Goal: Task Accomplishment & Management: Use online tool/utility

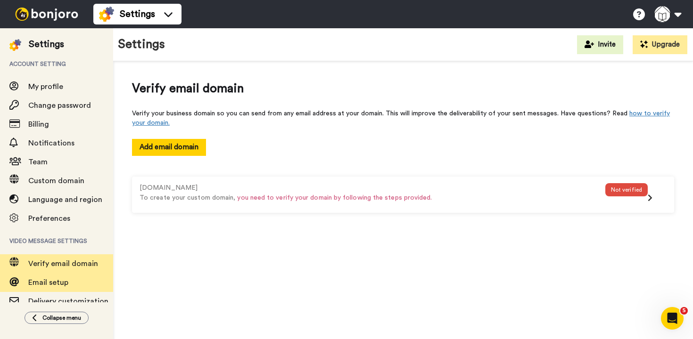
scroll to position [73, 0]
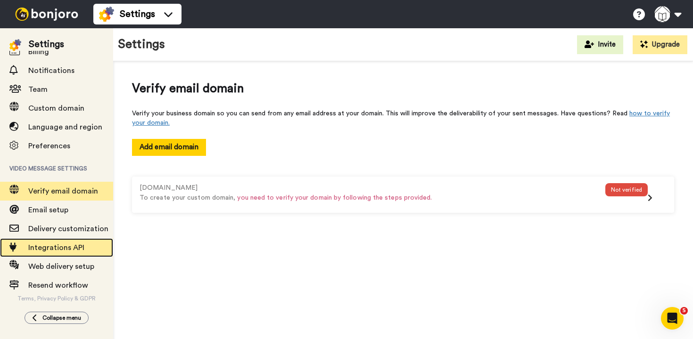
click at [51, 244] on span "Integrations API" at bounding box center [56, 248] width 56 height 8
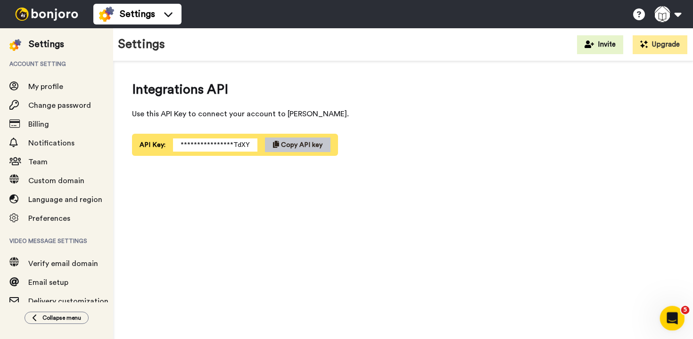
click at [669, 316] on icon "Open Intercom Messenger" at bounding box center [671, 318] width 16 height 16
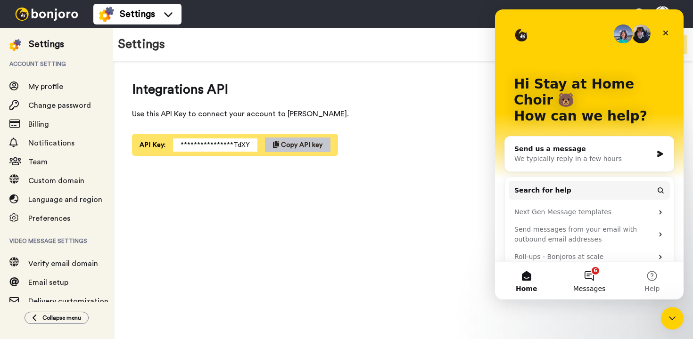
click at [590, 283] on button "6 Messages" at bounding box center [588, 281] width 63 height 38
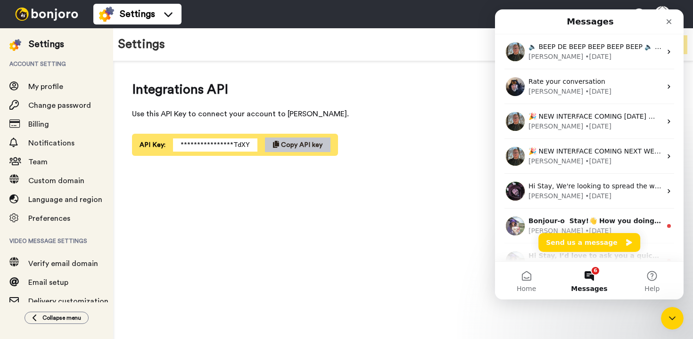
click at [381, 179] on div "**********" at bounding box center [402, 203] width 579 height 284
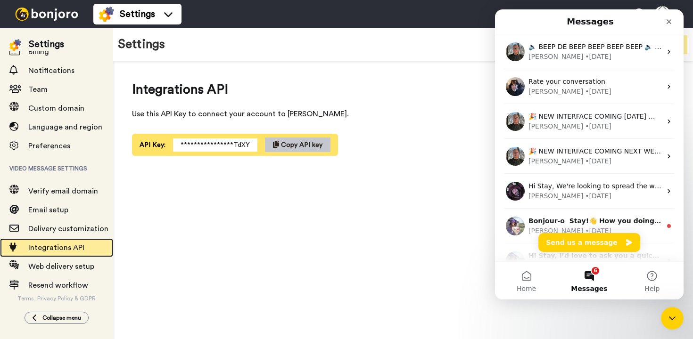
click at [58, 249] on span "Integrations API" at bounding box center [56, 248] width 56 height 8
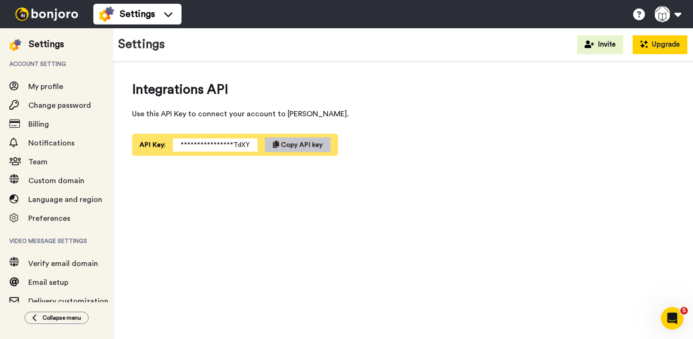
click at [653, 44] on button "Upgrade" at bounding box center [659, 44] width 55 height 19
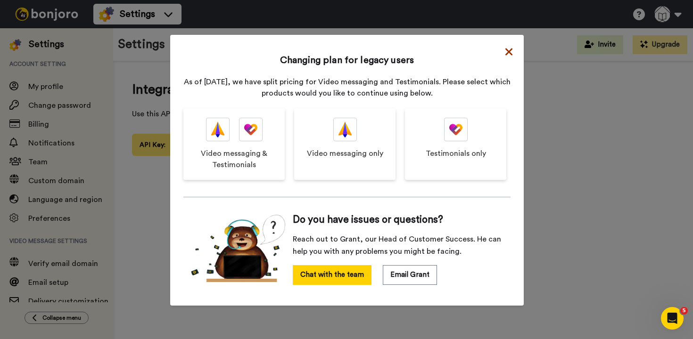
click at [508, 53] on icon at bounding box center [508, 51] width 7 height 7
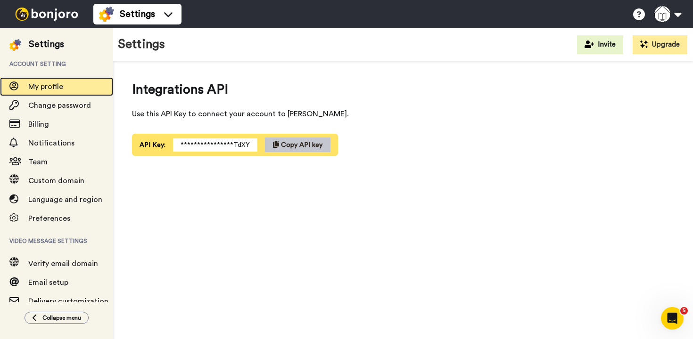
click at [48, 83] on span "My profile" at bounding box center [45, 87] width 35 height 8
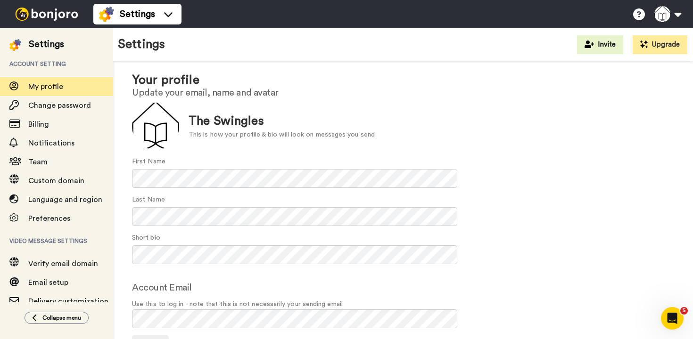
scroll to position [49, 0]
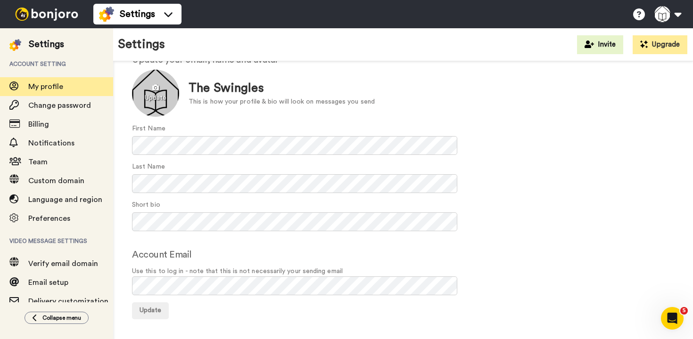
click at [158, 96] on div at bounding box center [155, 93] width 47 height 47
click at [385, 105] on div "Update The Swingles This is how your profile & bio will look on messages you se…" at bounding box center [403, 93] width 542 height 47
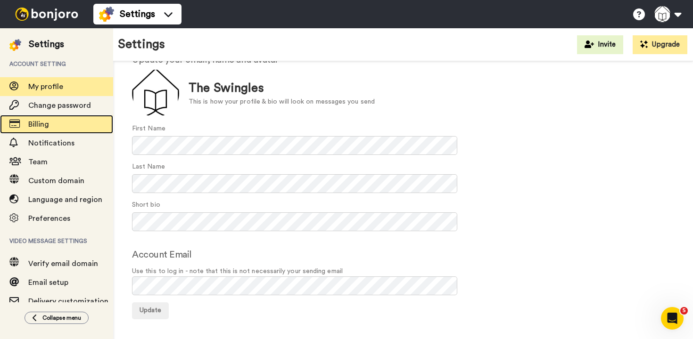
click at [48, 131] on div "Billing" at bounding box center [56, 124] width 113 height 19
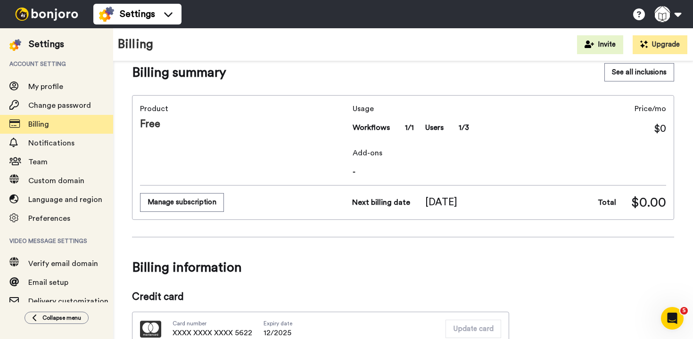
scroll to position [16, 0]
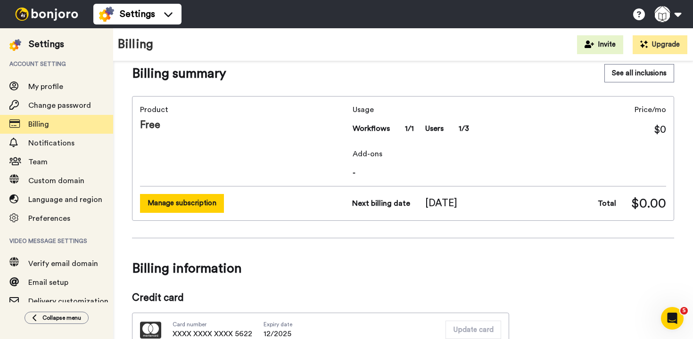
click at [187, 204] on button "Manage subscription" at bounding box center [182, 203] width 84 height 18
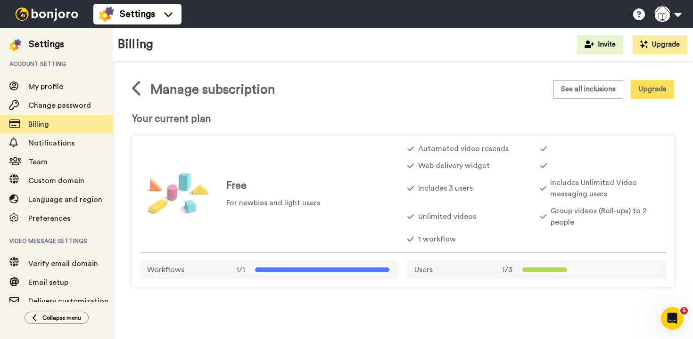
drag, startPoint x: 545, startPoint y: 149, endPoint x: 629, endPoint y: 149, distance: 84.3
click at [629, 149] on div at bounding box center [602, 148] width 127 height 11
drag, startPoint x: 627, startPoint y: 149, endPoint x: 519, endPoint y: 139, distance: 107.8
click at [520, 139] on div "Free For newbies and light users Automated video resends Web delivery widget In…" at bounding box center [403, 211] width 542 height 151
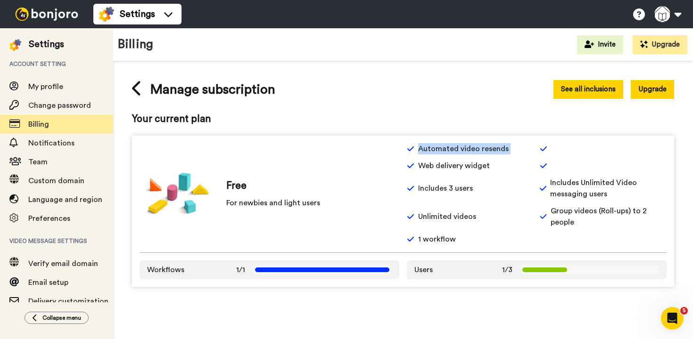
click at [576, 90] on button "See all inclusions" at bounding box center [588, 89] width 70 height 18
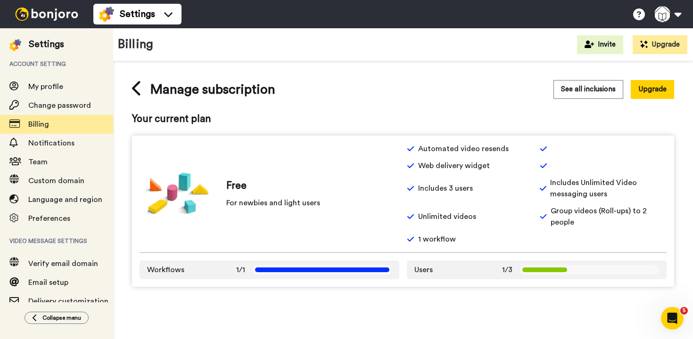
click at [320, 203] on div "Free For newbies and light users" at bounding box center [269, 194] width 260 height 52
click at [163, 270] on span "Workflows" at bounding box center [165, 269] width 37 height 11
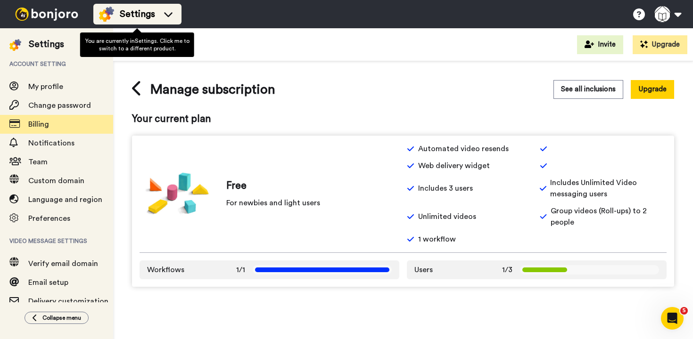
click at [153, 18] on span "Settings" at bounding box center [137, 14] width 35 height 13
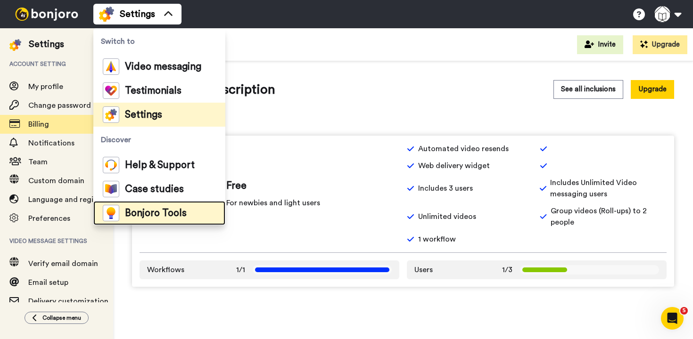
click at [148, 212] on span "Bonjoro Tools" at bounding box center [156, 213] width 62 height 9
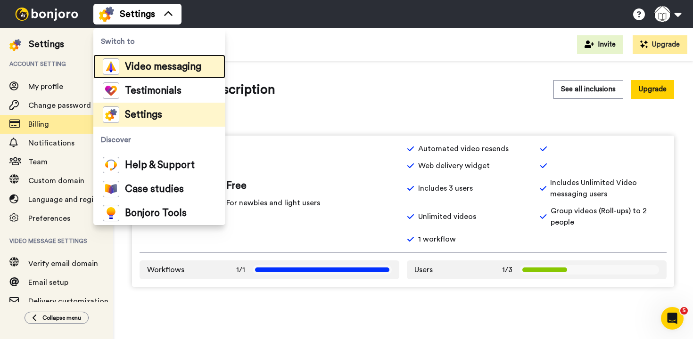
click at [140, 69] on span "Video messaging" at bounding box center [163, 66] width 76 height 9
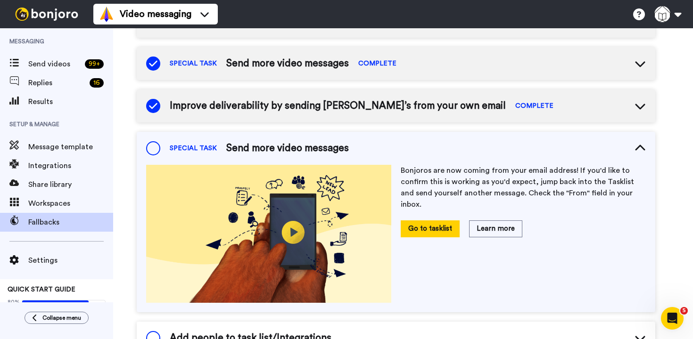
scroll to position [18, 0]
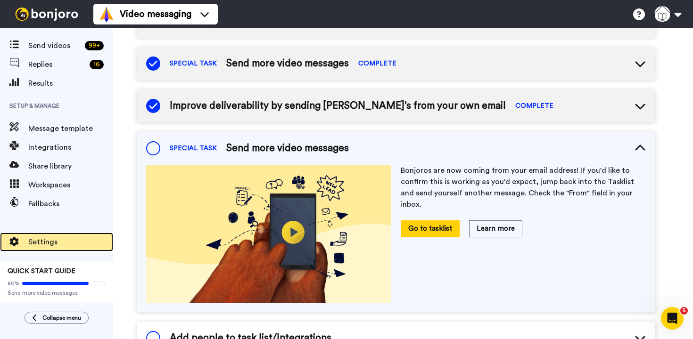
click at [46, 239] on span "Settings" at bounding box center [70, 241] width 85 height 11
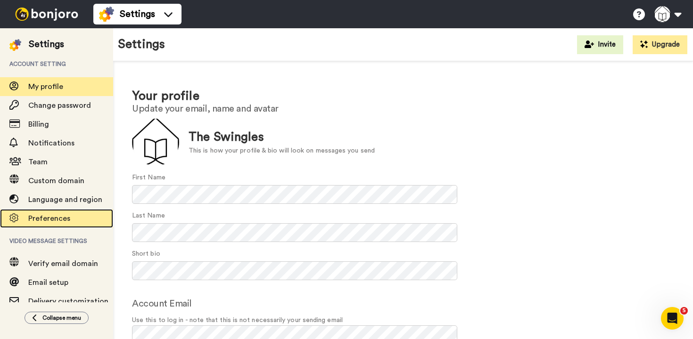
click at [69, 216] on span "Preferences" at bounding box center [70, 218] width 85 height 11
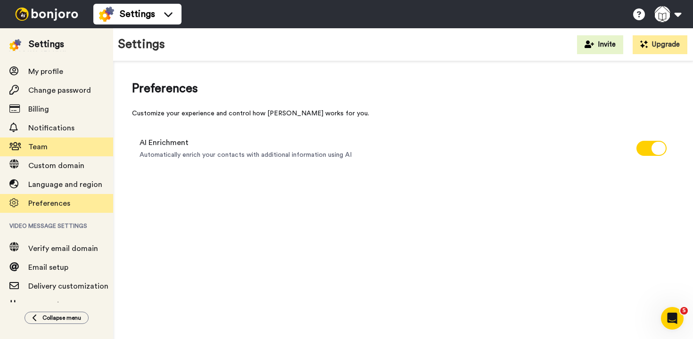
scroll to position [73, 0]
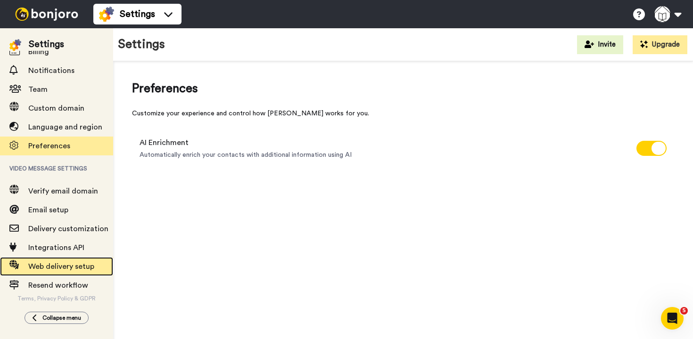
click at [60, 269] on span "Web delivery setup" at bounding box center [61, 267] width 66 height 8
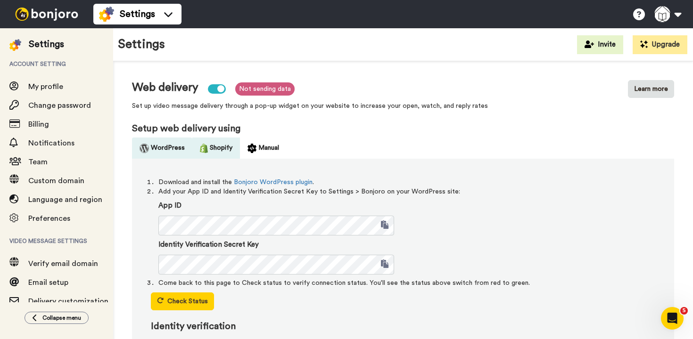
click at [214, 147] on button "Shopify" at bounding box center [216, 148] width 48 height 21
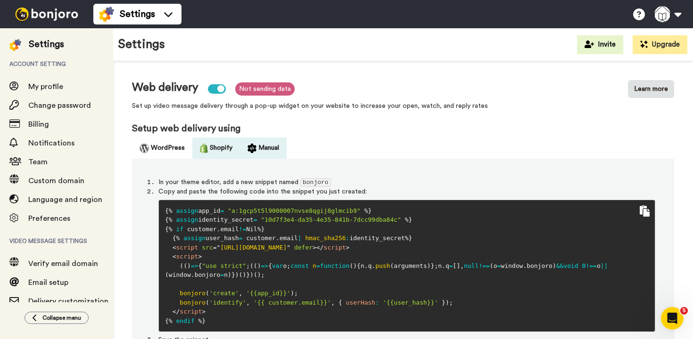
click at [255, 149] on button "Manual" at bounding box center [263, 148] width 47 height 21
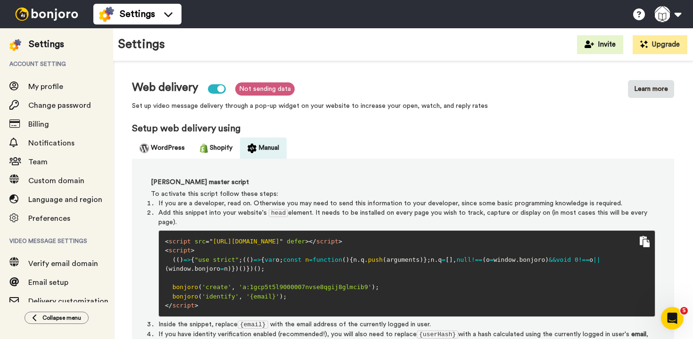
click at [215, 89] on div at bounding box center [217, 88] width 18 height 9
click at [163, 102] on span "Set up video message delivery through a pop-up widget on your website to increa…" at bounding box center [310, 105] width 356 height 9
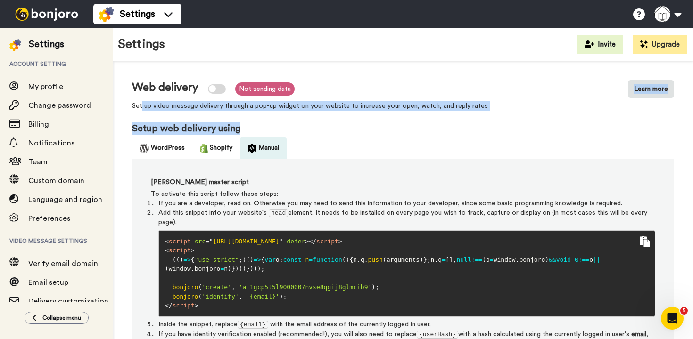
drag, startPoint x: 141, startPoint y: 107, endPoint x: 472, endPoint y: 135, distance: 331.4
click at [426, 106] on span "Set up video message delivery through a pop-up widget on your website to increa…" at bounding box center [310, 105] width 356 height 9
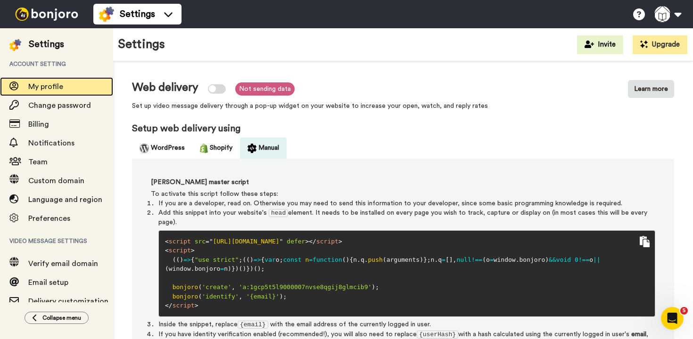
click at [43, 86] on span "My profile" at bounding box center [45, 87] width 35 height 8
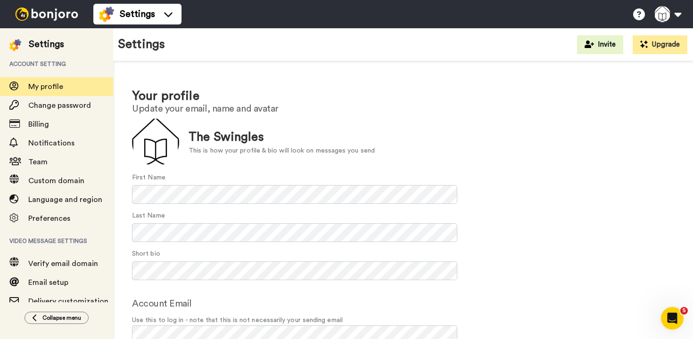
click at [47, 18] on img at bounding box center [46, 14] width 71 height 13
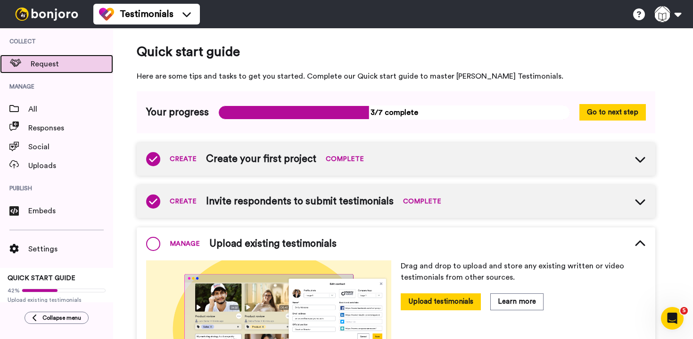
click at [49, 61] on span "Request" at bounding box center [72, 63] width 82 height 11
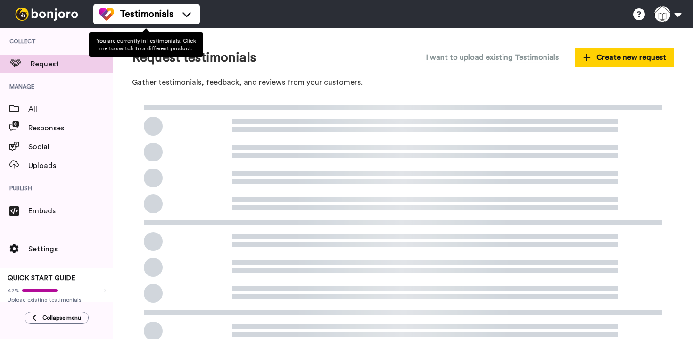
click at [139, 8] on span "Testimonials" at bounding box center [147, 14] width 54 height 13
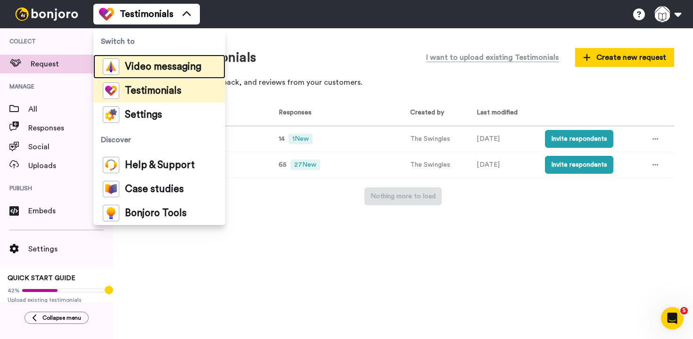
click at [132, 62] on span "Video messaging" at bounding box center [163, 66] width 76 height 9
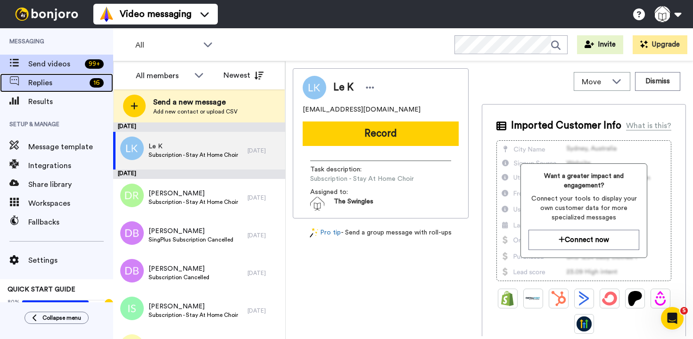
click at [36, 83] on span "Replies" at bounding box center [56, 82] width 57 height 11
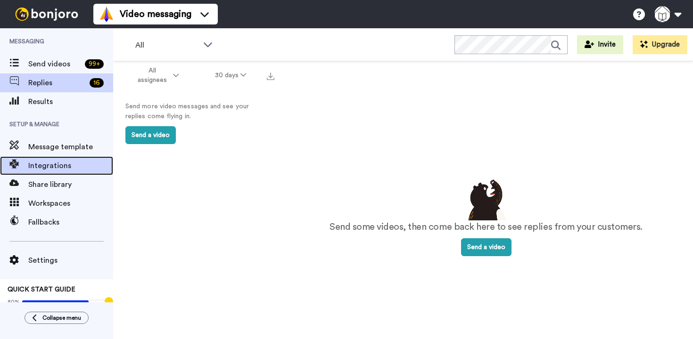
click at [57, 162] on span "Integrations" at bounding box center [70, 165] width 85 height 11
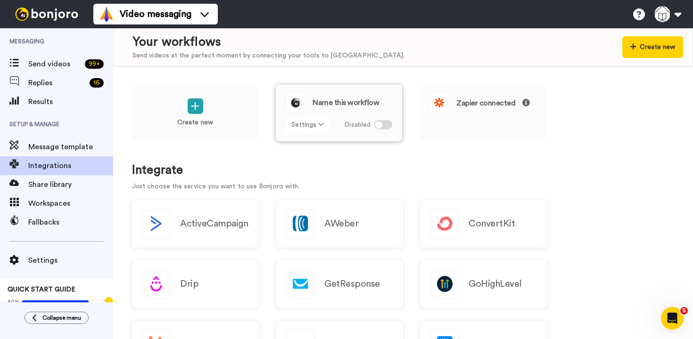
click at [318, 125] on icon at bounding box center [321, 124] width 6 height 7
click at [306, 147] on span "Edit" at bounding box center [300, 143] width 13 height 7
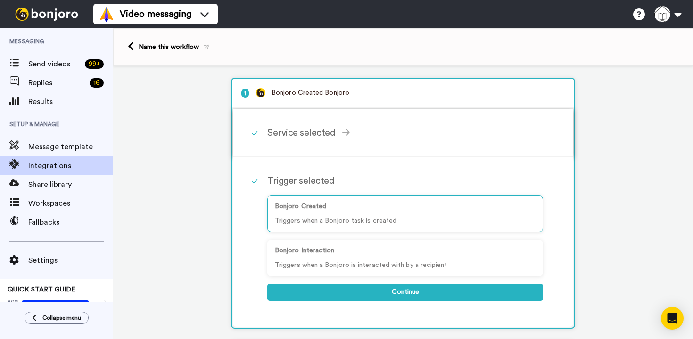
click at [342, 134] on icon at bounding box center [346, 132] width 8 height 8
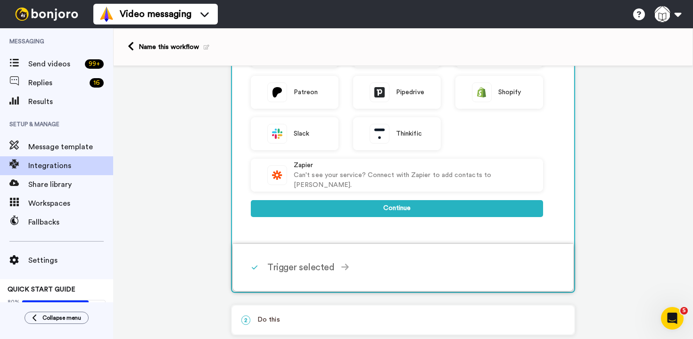
scroll to position [386, 0]
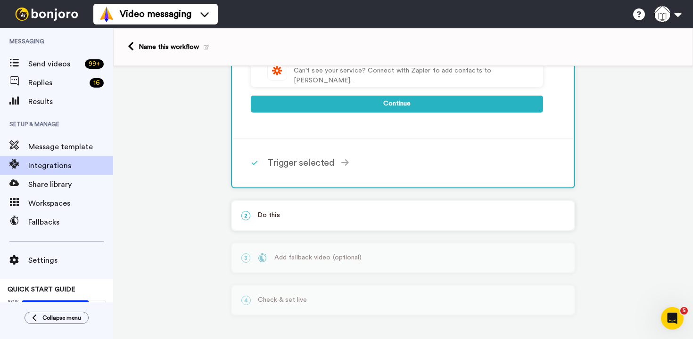
click at [344, 222] on div "2 Do this" at bounding box center [403, 215] width 342 height 29
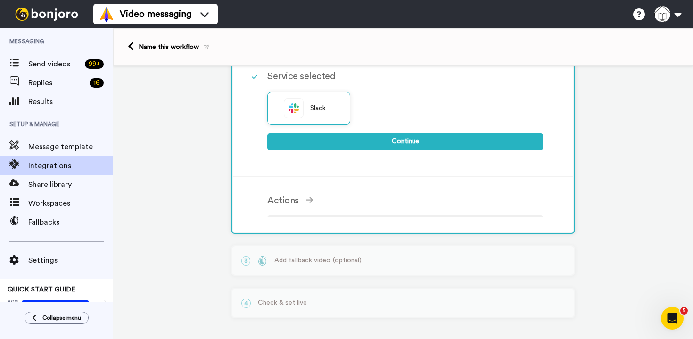
scroll to position [53, 0]
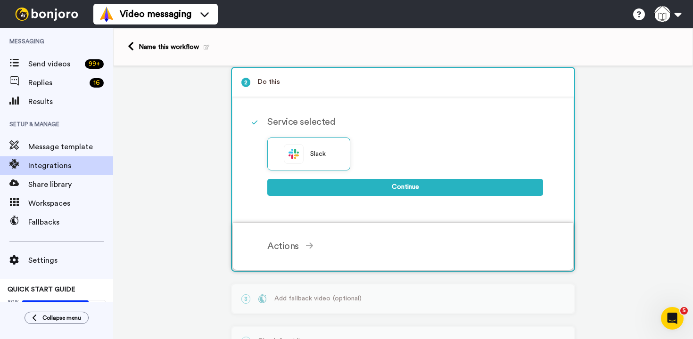
click at [298, 254] on div "Actions Send To Slack Send a message to Slack Complete the above to continue" at bounding box center [415, 246] width 296 height 28
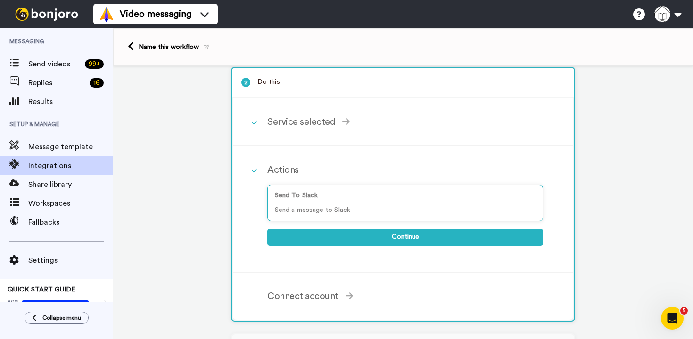
scroll to position [0, 0]
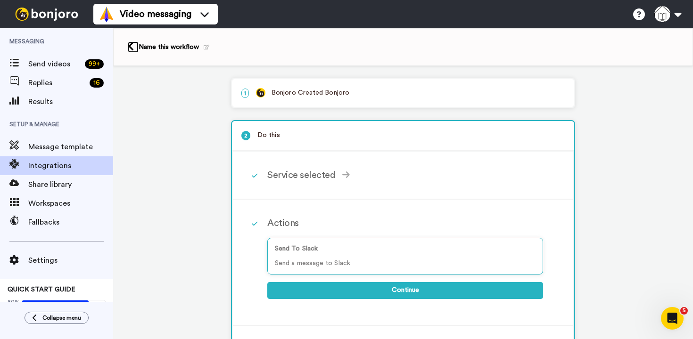
click at [135, 44] on link at bounding box center [133, 46] width 11 height 11
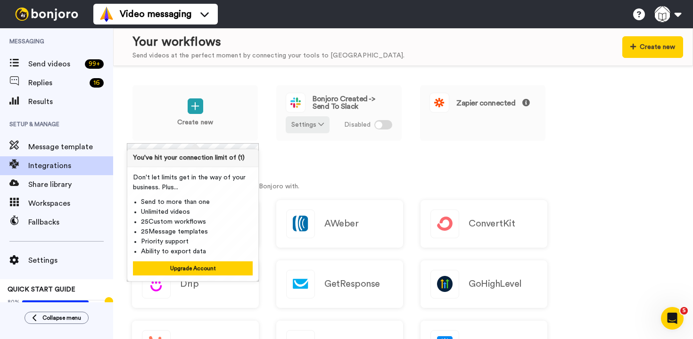
click at [320, 172] on h1 "Integrate" at bounding box center [403, 170] width 542 height 14
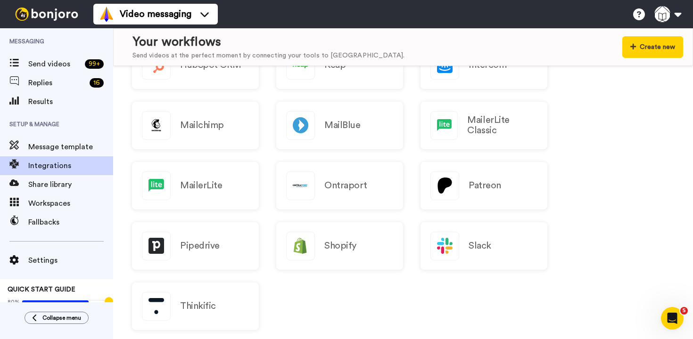
scroll to position [278, 0]
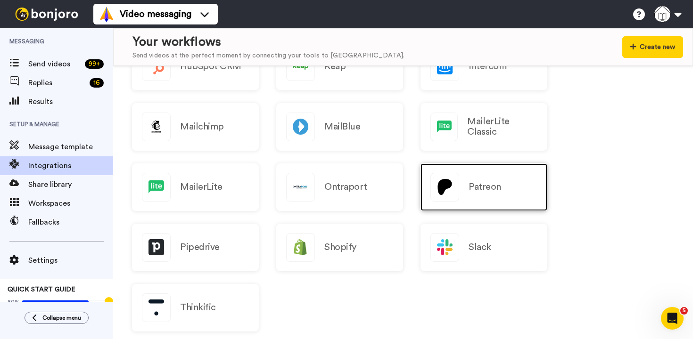
click at [472, 188] on h2 "Patreon" at bounding box center [484, 187] width 33 height 10
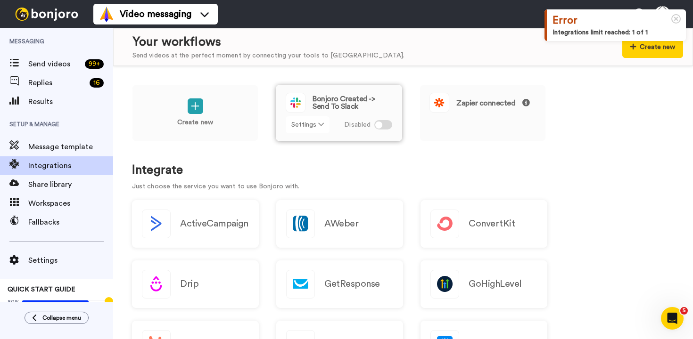
click at [314, 121] on button "Settings" at bounding box center [307, 124] width 44 height 17
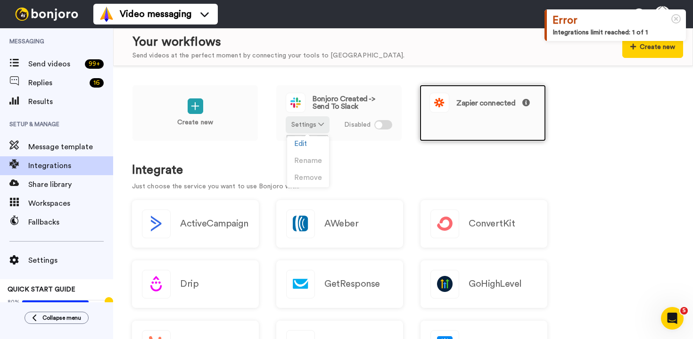
click at [472, 119] on div "Zapier connected" at bounding box center [482, 113] width 126 height 57
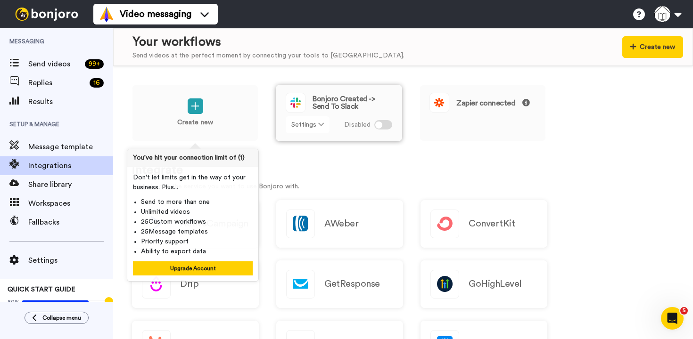
click at [323, 125] on button "Settings" at bounding box center [307, 124] width 44 height 17
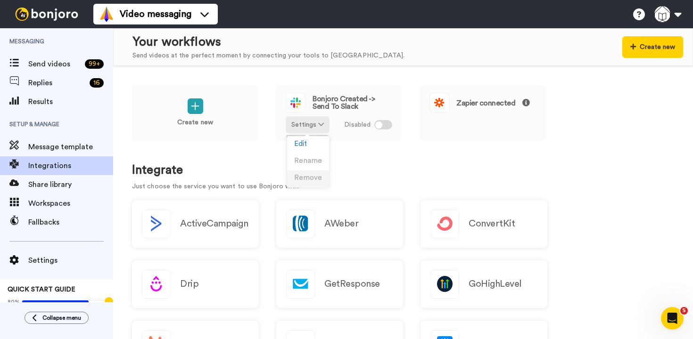
click at [304, 179] on span "Remove" at bounding box center [308, 177] width 28 height 7
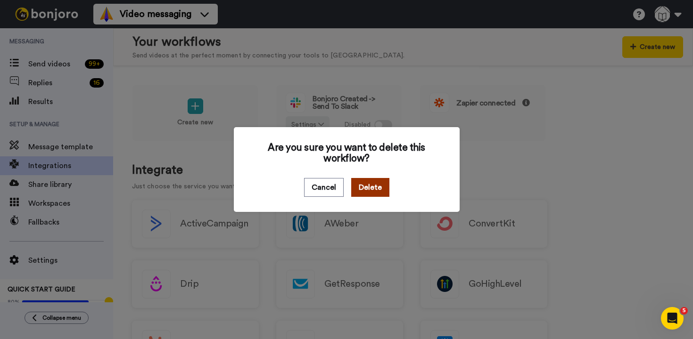
click at [372, 185] on button "Delete" at bounding box center [370, 187] width 38 height 19
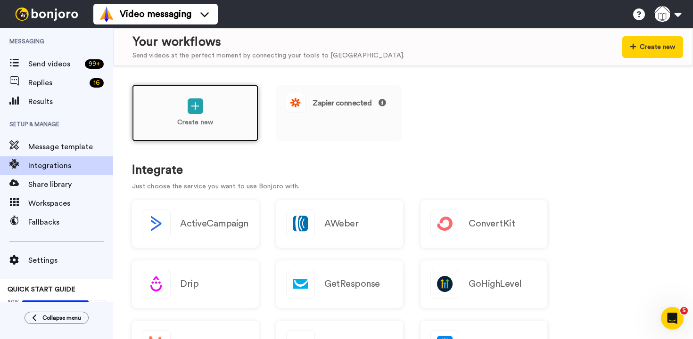
click at [198, 118] on p "Create new" at bounding box center [195, 123] width 36 height 10
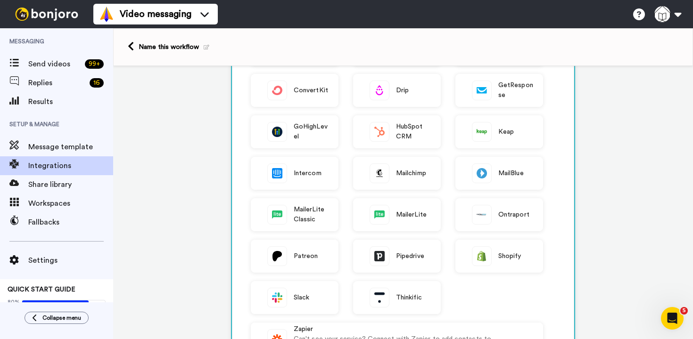
scroll to position [133, 0]
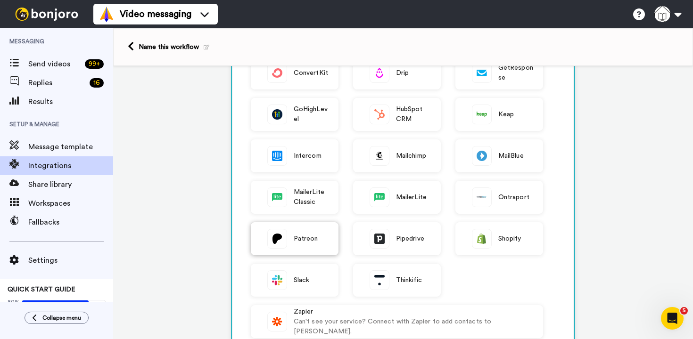
click at [306, 239] on span "Patreon" at bounding box center [305, 239] width 24 height 10
click at [312, 243] on span "Patreon" at bounding box center [305, 239] width 24 height 10
click at [294, 234] on span "Patreon" at bounding box center [305, 239] width 24 height 10
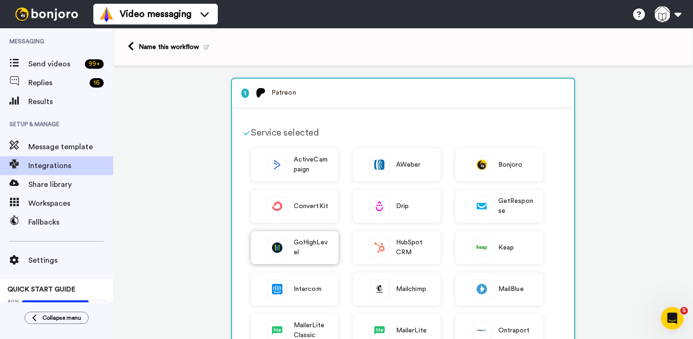
scroll to position [213, 0]
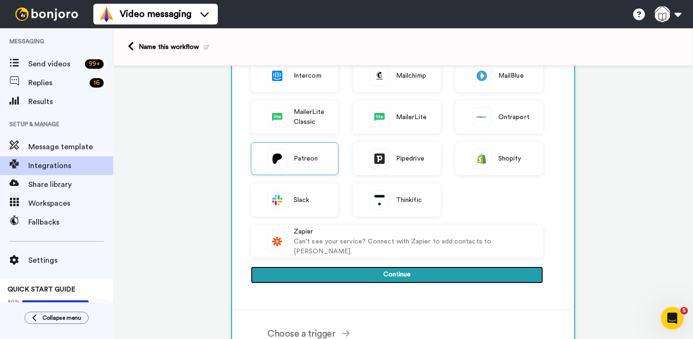
click at [344, 274] on button "Continue" at bounding box center [397, 275] width 292 height 17
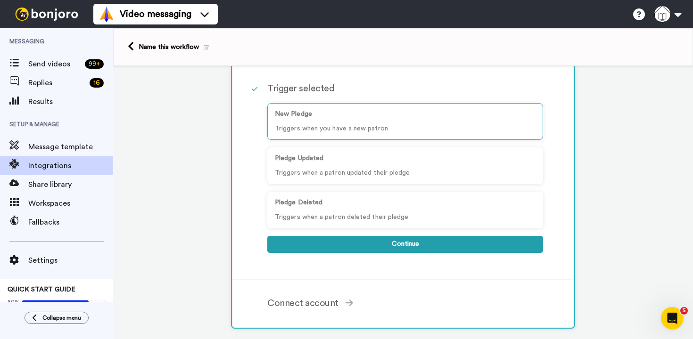
scroll to position [82, 0]
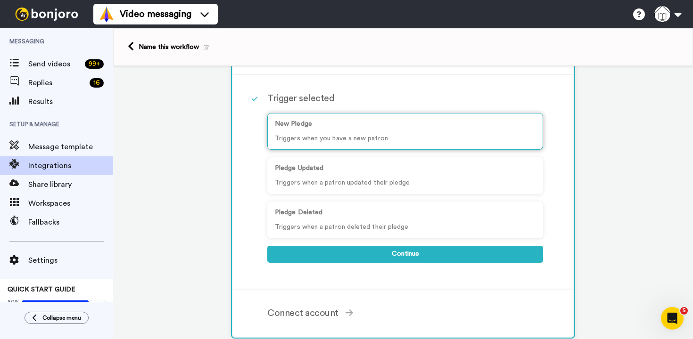
click at [348, 130] on div "New Pledge Triggers when you have a new patron" at bounding box center [405, 131] width 276 height 37
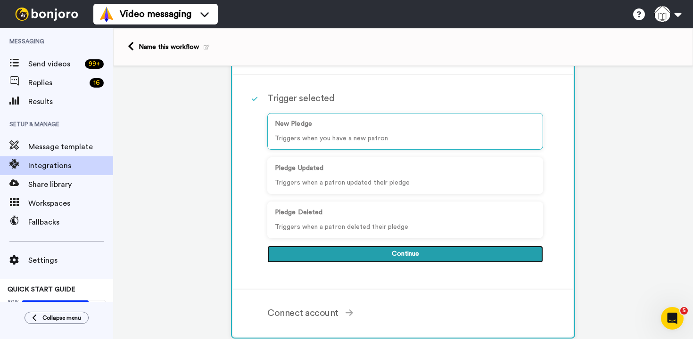
click at [355, 260] on button "Continue" at bounding box center [405, 254] width 276 height 17
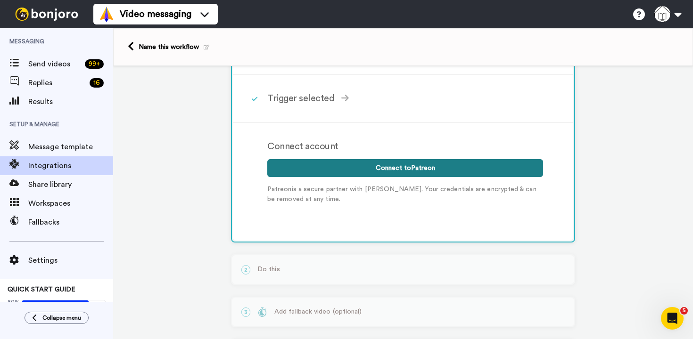
click at [365, 170] on button "Connect to Patreon" at bounding box center [405, 168] width 276 height 18
click at [367, 171] on button "Connect to Patreon" at bounding box center [405, 168] width 276 height 18
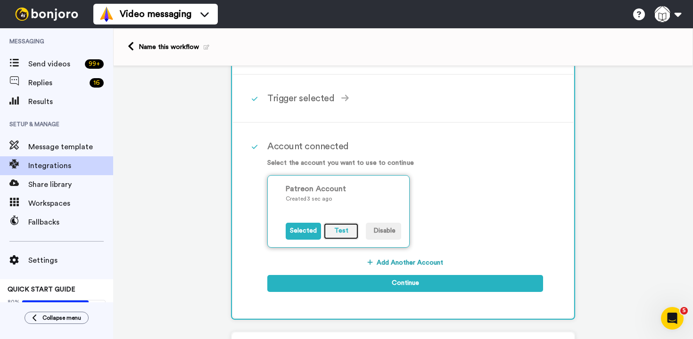
click at [334, 230] on button "Test" at bounding box center [340, 231] width 35 height 17
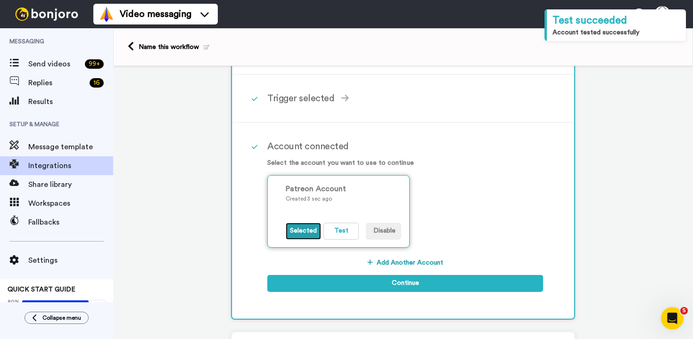
click at [298, 231] on button "Selected" at bounding box center [302, 231] width 35 height 17
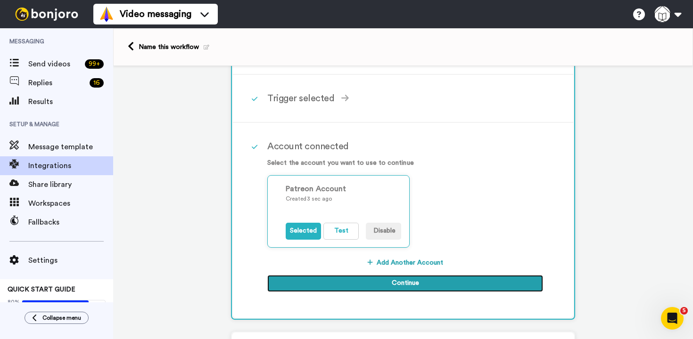
click at [393, 286] on button "Continue" at bounding box center [405, 283] width 276 height 17
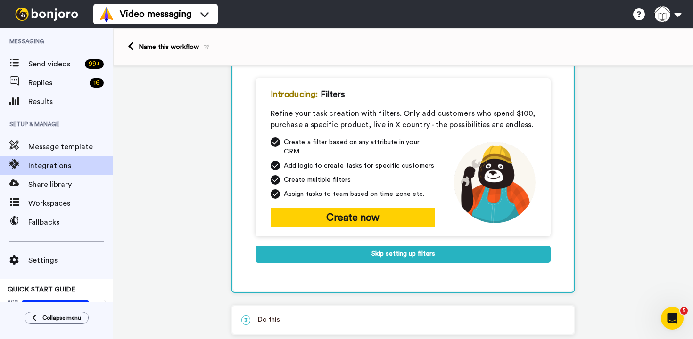
scroll to position [91, 0]
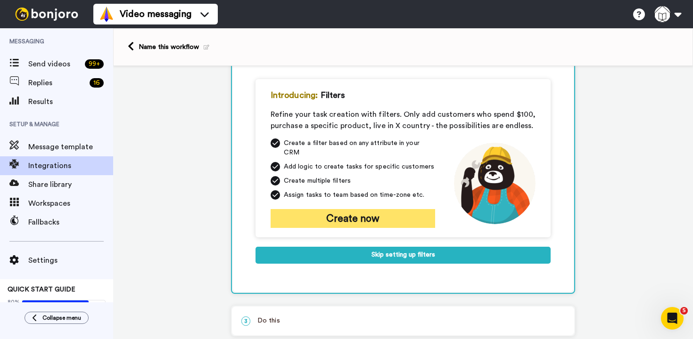
click at [367, 209] on button "Create now" at bounding box center [352, 218] width 164 height 19
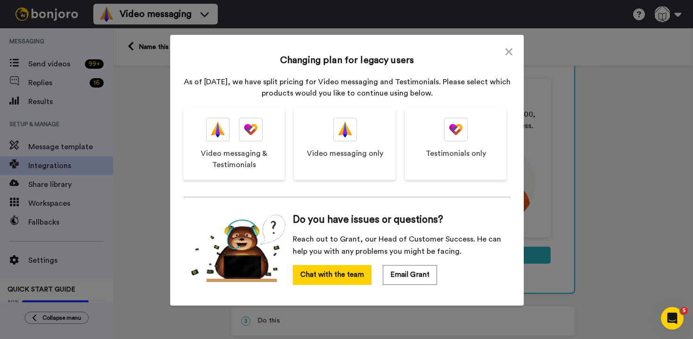
click at [504, 55] on div "Changing plan for legacy users As of September 2023, we have split pricing for …" at bounding box center [346, 168] width 327 height 248
click at [510, 51] on icon at bounding box center [508, 51] width 7 height 11
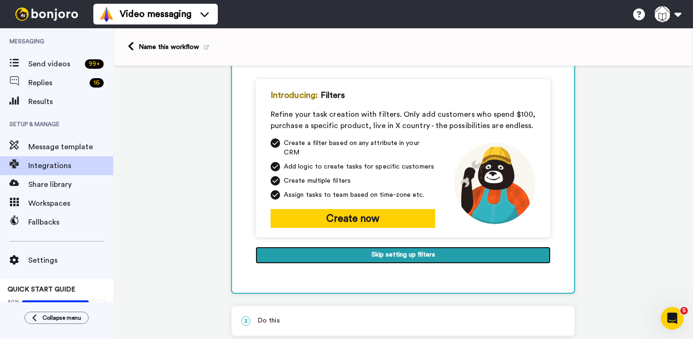
click at [421, 250] on button "Skip setting up filters" at bounding box center [402, 255] width 295 height 17
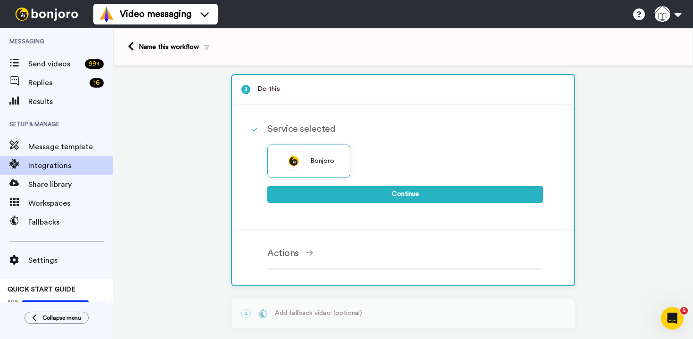
scroll to position [88, 0]
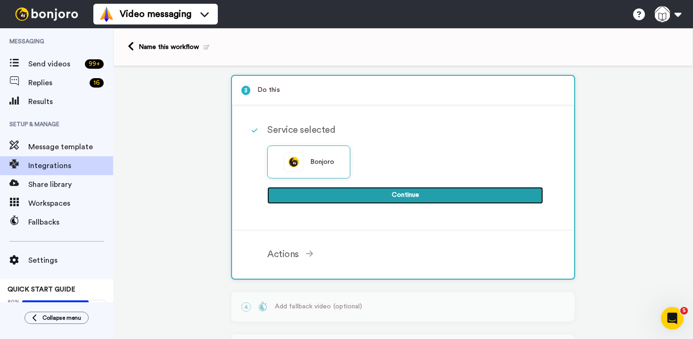
click at [370, 199] on button "Continue" at bounding box center [405, 195] width 276 height 17
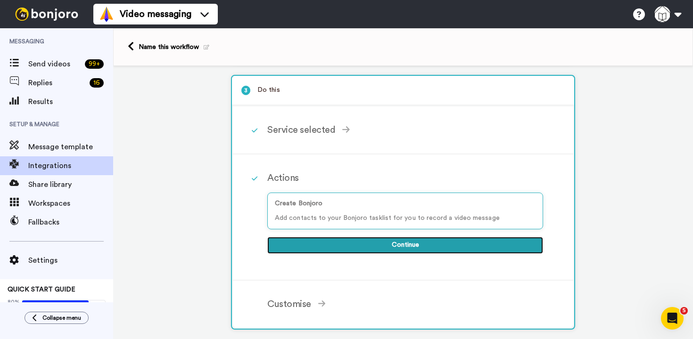
click at [360, 243] on button "Continue" at bounding box center [405, 245] width 276 height 17
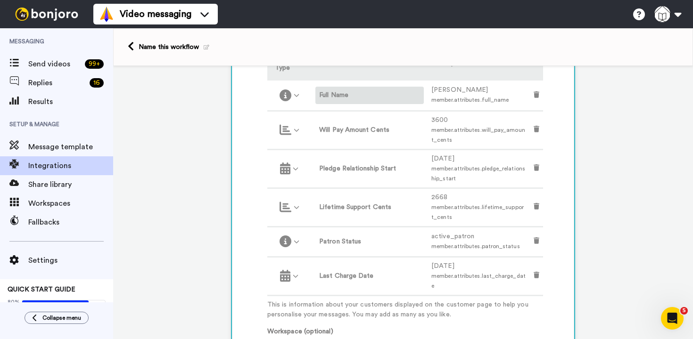
scroll to position [206, 0]
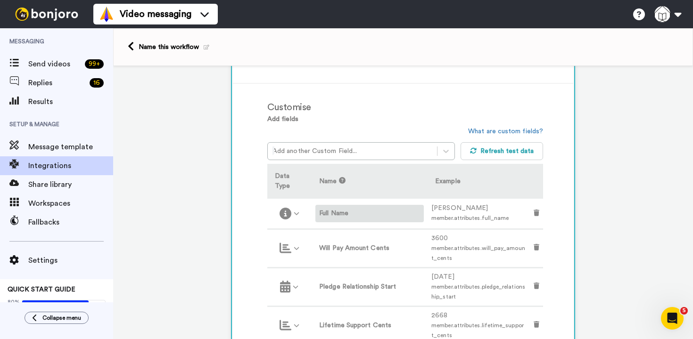
click at [364, 217] on label "Full Name" at bounding box center [369, 214] width 101 height 10
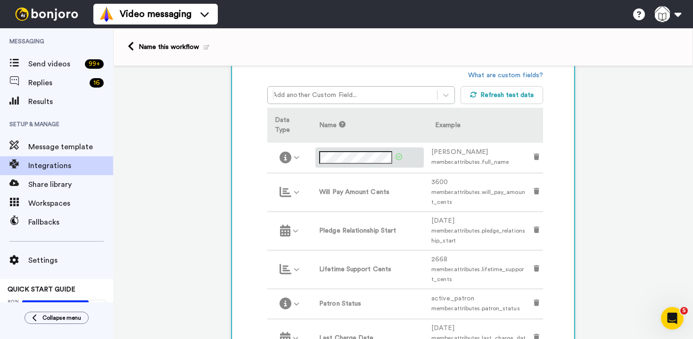
scroll to position [275, 0]
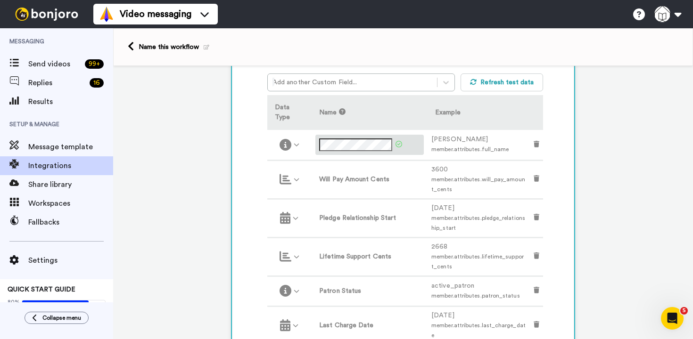
click at [400, 146] on icon at bounding box center [398, 144] width 7 height 7
click at [293, 146] on icon at bounding box center [296, 145] width 6 height 6
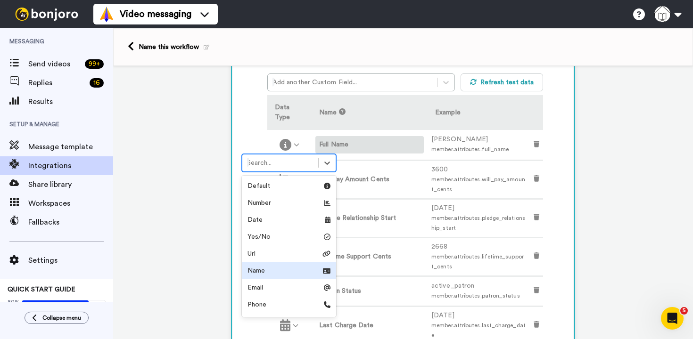
click at [303, 277] on div "Name" at bounding box center [289, 270] width 94 height 17
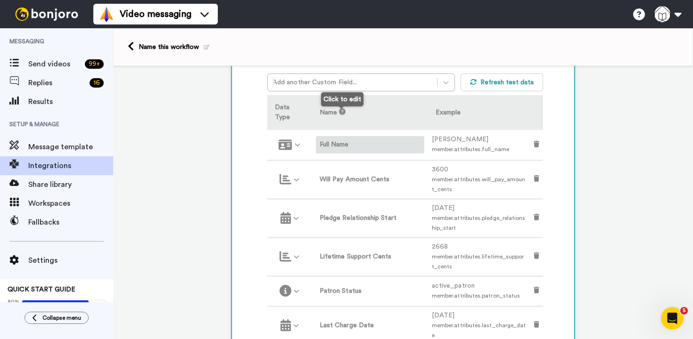
click at [340, 111] on icon at bounding box center [342, 111] width 7 height 7
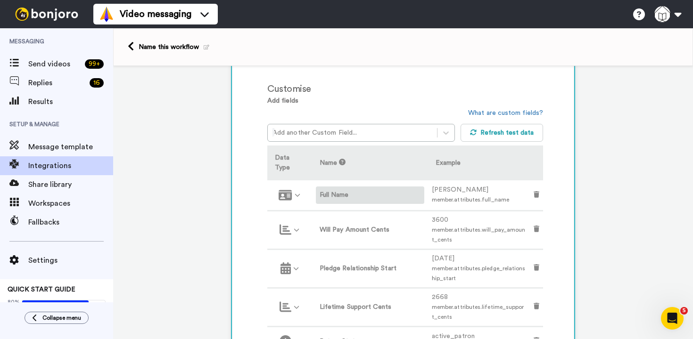
scroll to position [224, 0]
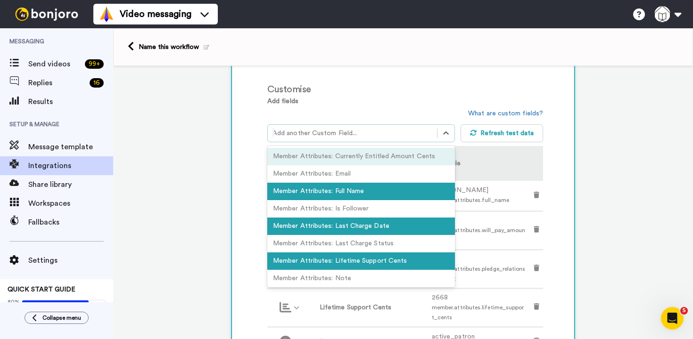
click at [340, 131] on div at bounding box center [352, 133] width 160 height 11
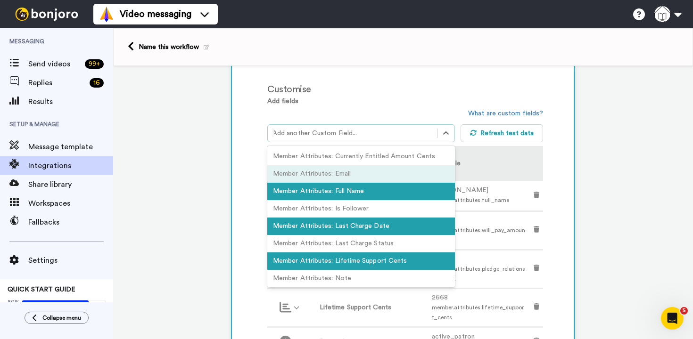
click at [338, 178] on div "Member Attributes: Email" at bounding box center [360, 173] width 187 height 17
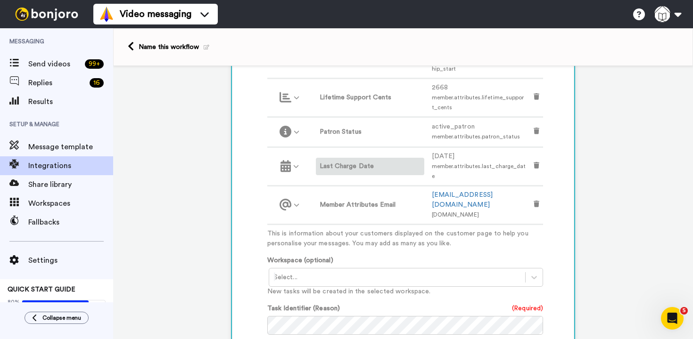
scroll to position [452, 0]
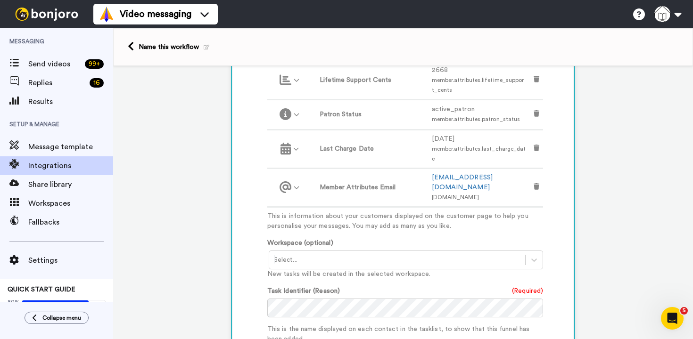
click at [322, 254] on div at bounding box center [397, 259] width 246 height 11
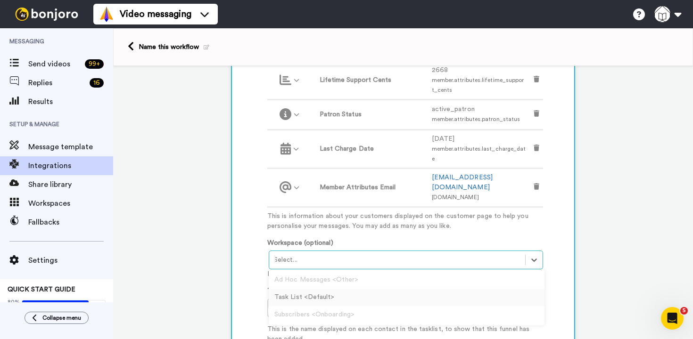
click at [316, 289] on div "Task List <Default>" at bounding box center [407, 297] width 276 height 17
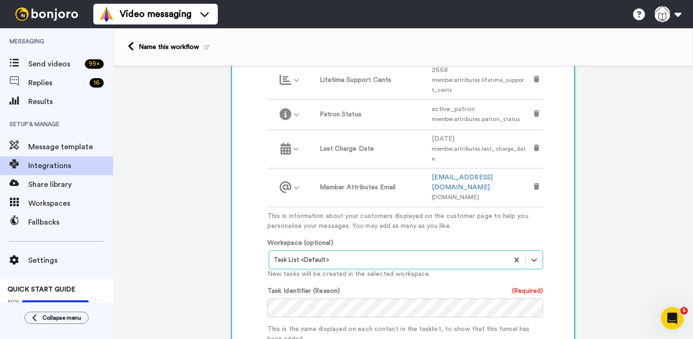
click at [346, 214] on div "Add fields option Member Attributes: Email, selected. Select is focused ,type t…" at bounding box center [405, 183] width 276 height 628
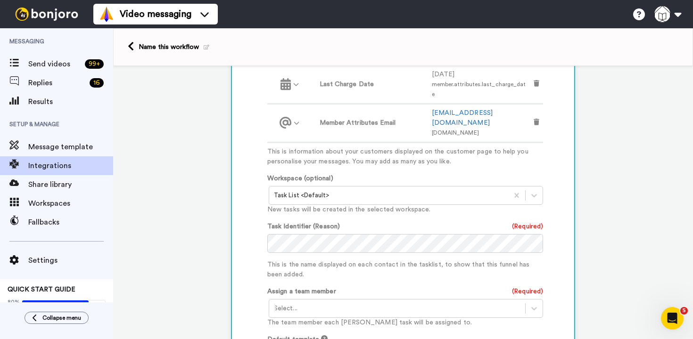
scroll to position [538, 0]
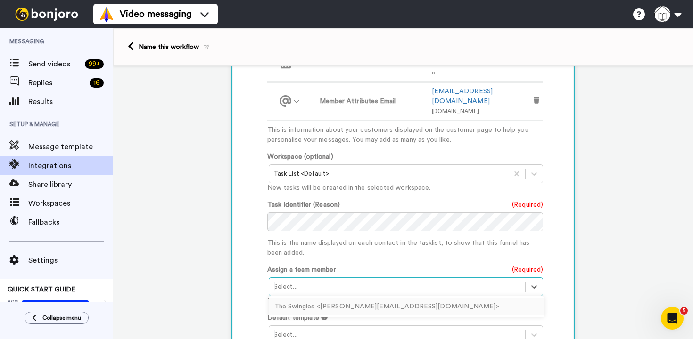
click at [359, 281] on div at bounding box center [397, 286] width 246 height 11
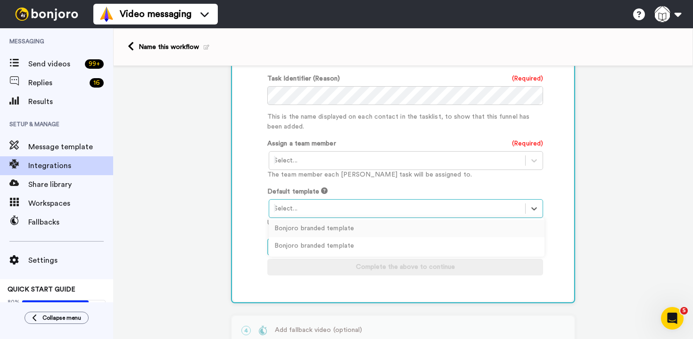
click at [288, 203] on div at bounding box center [397, 208] width 246 height 11
click at [301, 220] on div "Bonjoro branded template" at bounding box center [407, 228] width 276 height 17
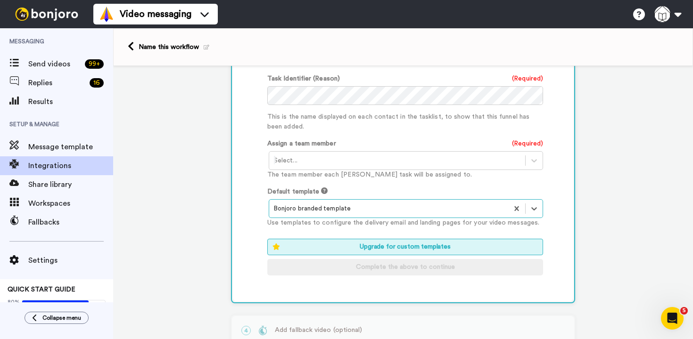
click at [357, 170] on p "The team member each Bonjoro task will be assigned to." at bounding box center [405, 175] width 276 height 10
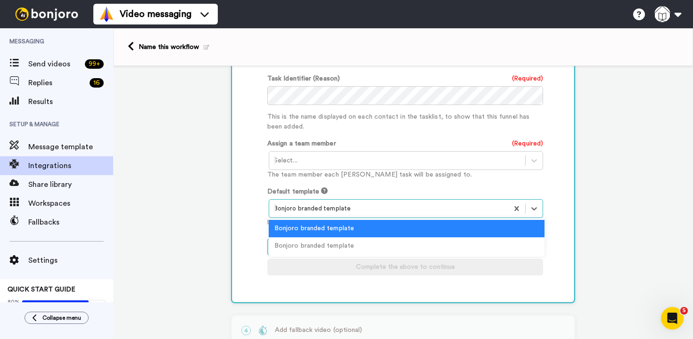
click at [352, 201] on div "Bonjoro branded template" at bounding box center [388, 208] width 239 height 15
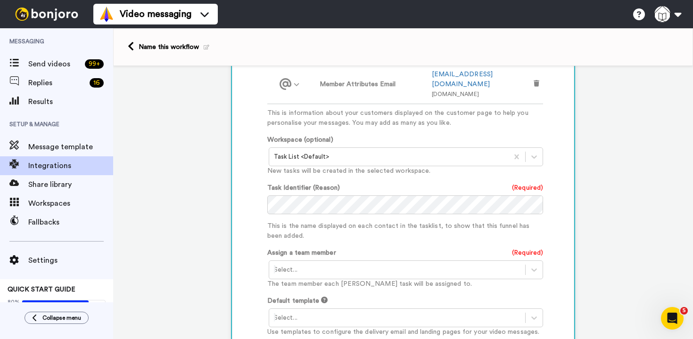
scroll to position [554, 0]
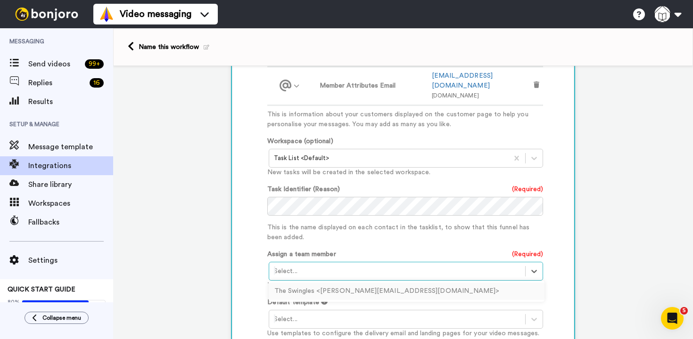
click at [341, 266] on div at bounding box center [397, 271] width 246 height 11
click at [333, 283] on div "The Swingles <jamiewdwright@gmail.com>" at bounding box center [407, 291] width 276 height 17
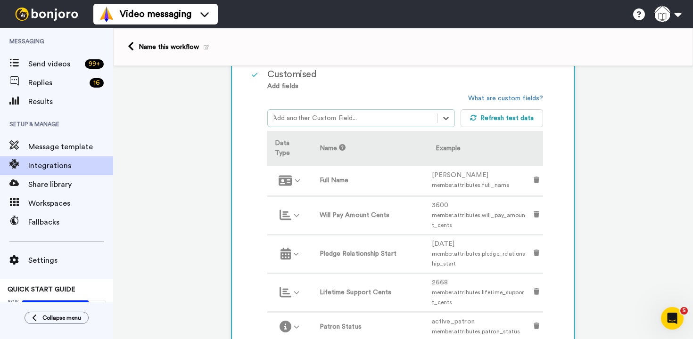
scroll to position [237, 0]
click at [293, 218] on icon at bounding box center [296, 217] width 6 height 6
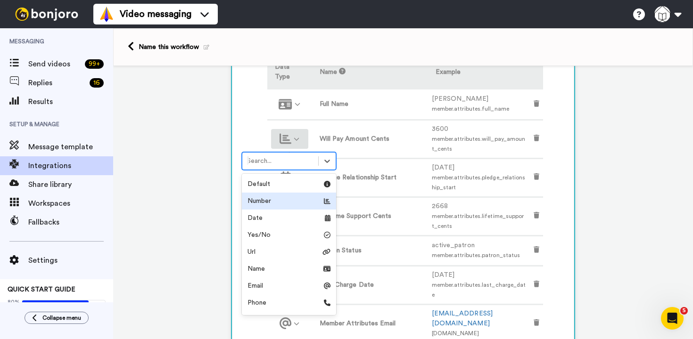
scroll to position [317, 0]
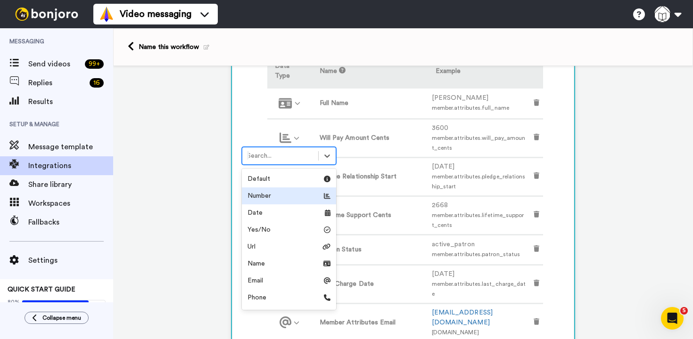
click at [292, 196] on div "Number" at bounding box center [288, 195] width 83 height 9
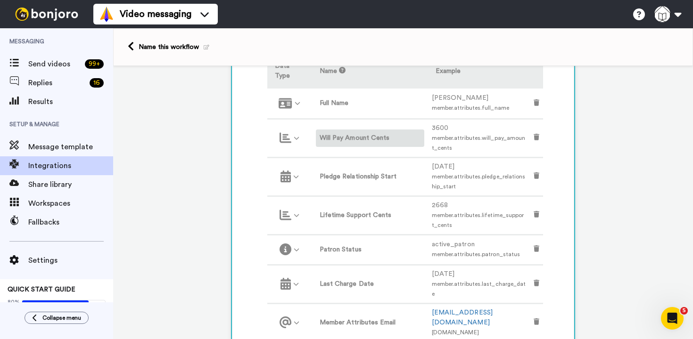
click at [337, 137] on label "Will Pay Amount Cents" at bounding box center [369, 138] width 101 height 10
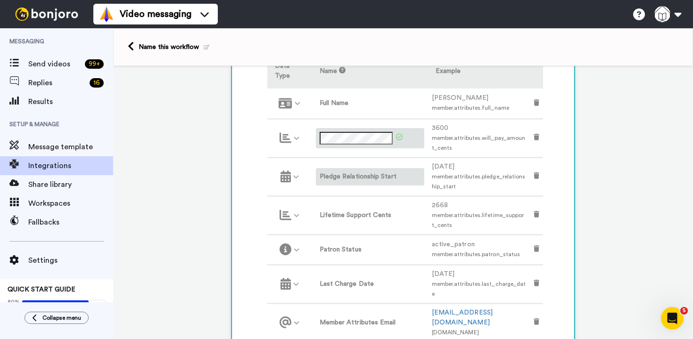
click at [348, 178] on label "Pledge Relationship Start" at bounding box center [369, 177] width 101 height 10
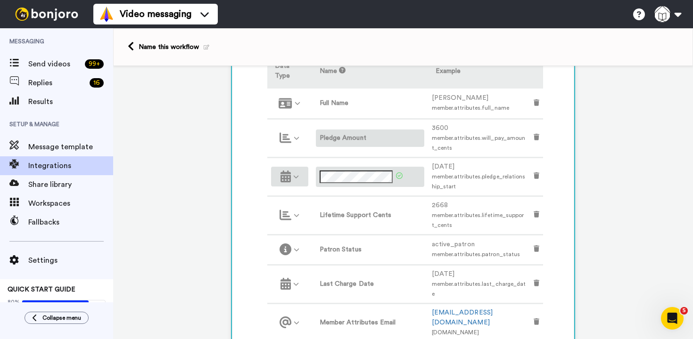
click at [297, 176] on icon at bounding box center [295, 177] width 5 height 3
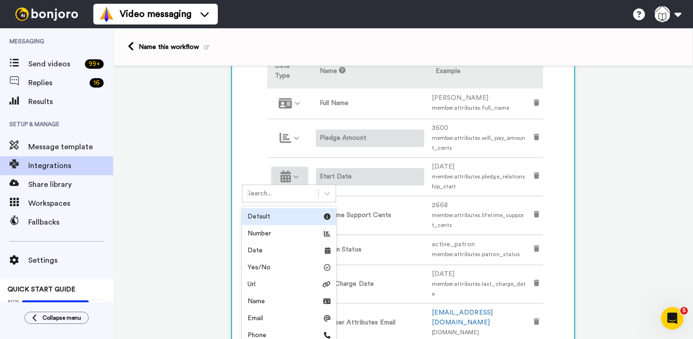
click at [297, 176] on icon at bounding box center [295, 177] width 5 height 3
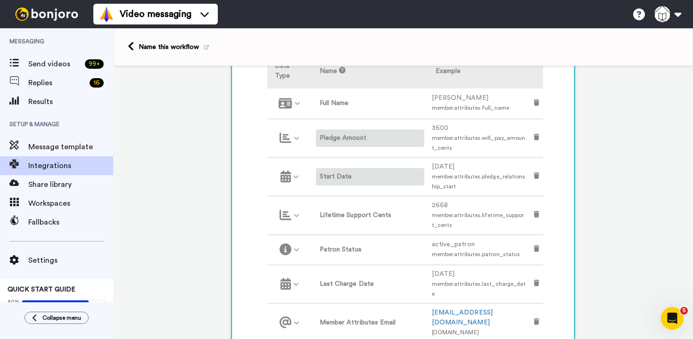
click at [181, 206] on div "1 New Pledge Patreon Service selected ActiveCampaign AWeber Bonjoro ConvertKit …" at bounding box center [402, 254] width 579 height 1010
click at [342, 215] on label "Lifetime Support Cents" at bounding box center [369, 216] width 101 height 10
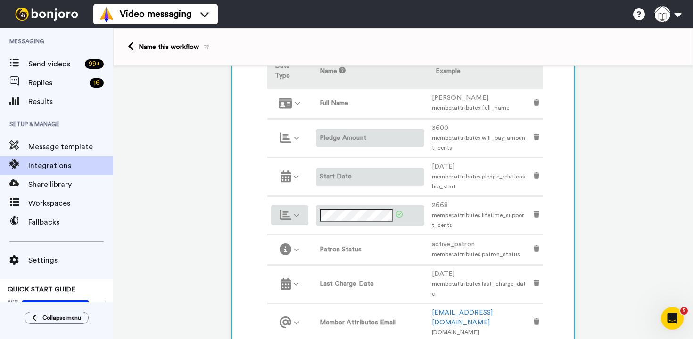
click at [279, 217] on icon at bounding box center [285, 215] width 12 height 10
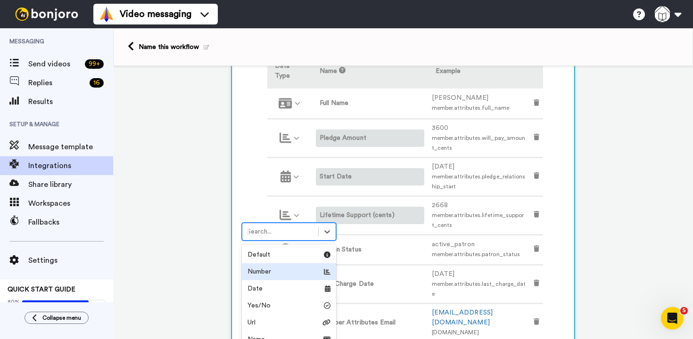
click at [274, 267] on div "Number" at bounding box center [288, 271] width 83 height 9
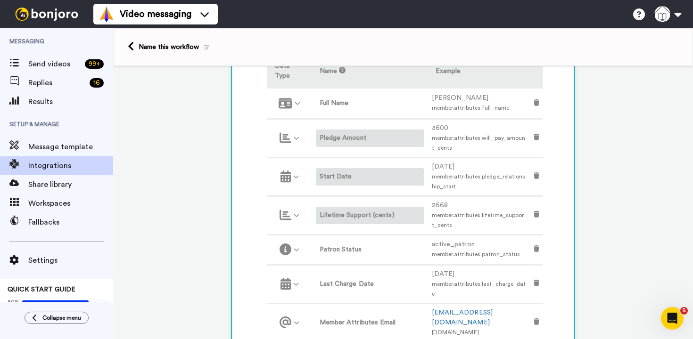
click at [199, 203] on div "1 New Pledge Patreon Service selected ActiveCampaign AWeber Bonjoro ConvertKit …" at bounding box center [402, 254] width 579 height 1010
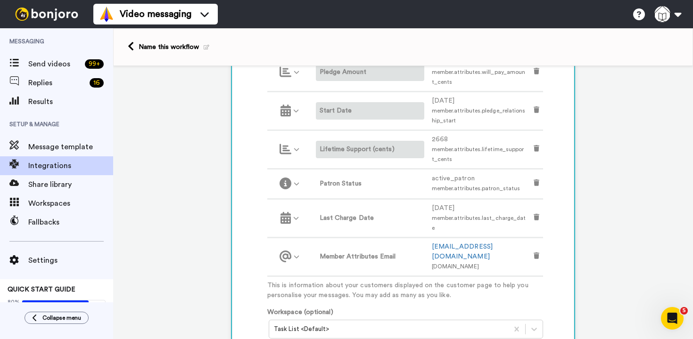
scroll to position [395, 0]
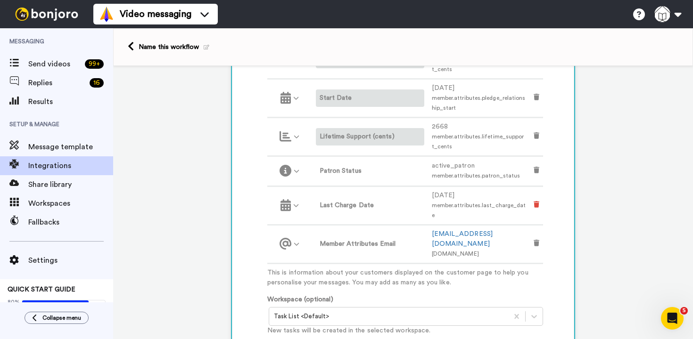
click at [536, 201] on icon at bounding box center [536, 204] width 6 height 7
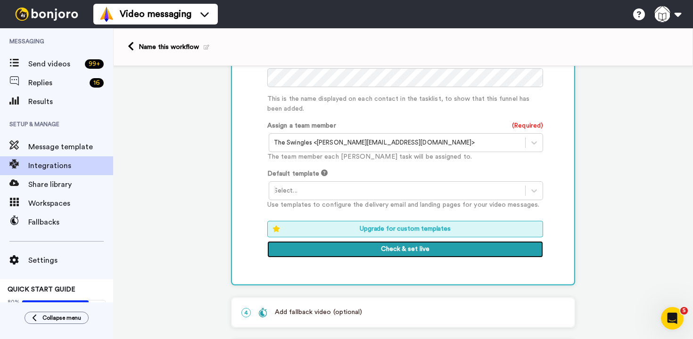
click at [376, 241] on button "Check & set live" at bounding box center [405, 249] width 276 height 17
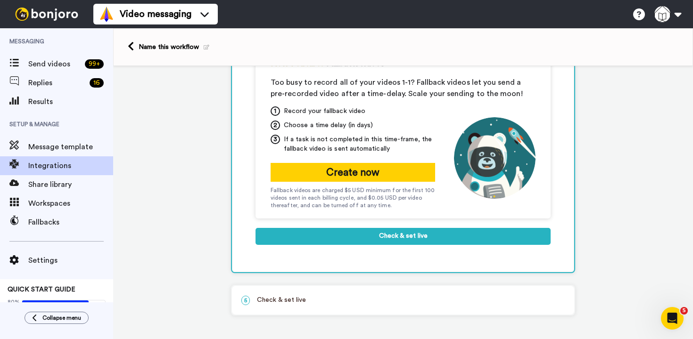
scroll to position [143, 0]
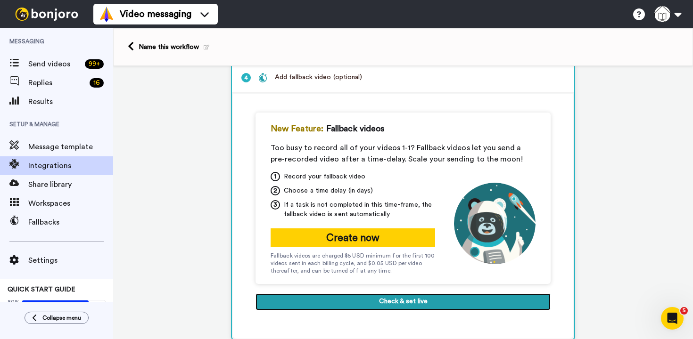
click at [352, 302] on button "Check & set live" at bounding box center [402, 301] width 295 height 17
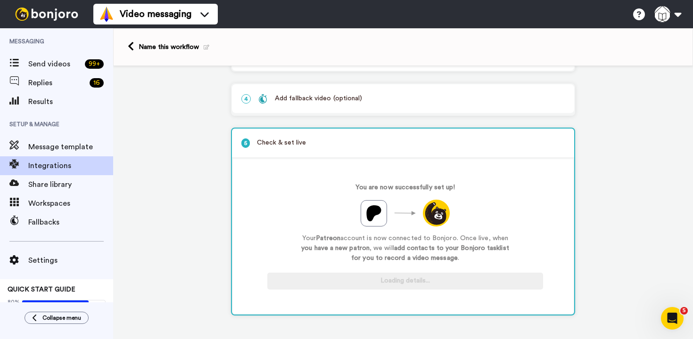
scroll to position [124, 0]
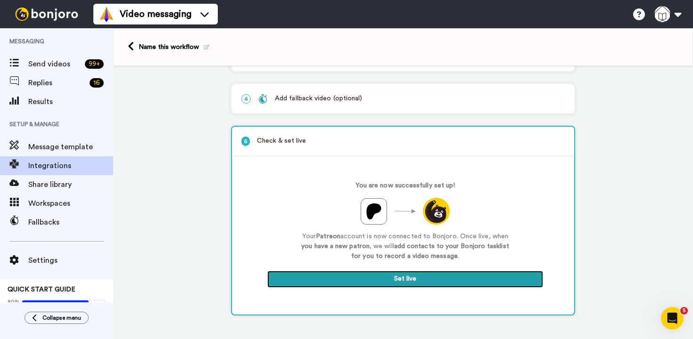
click at [372, 283] on button "Set live" at bounding box center [405, 279] width 276 height 17
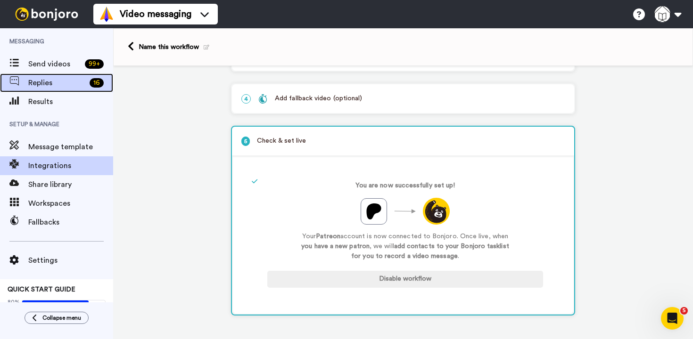
click at [34, 81] on span "Replies" at bounding box center [56, 82] width 57 height 11
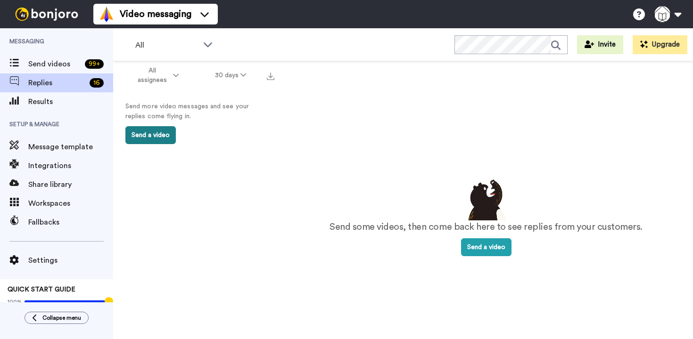
click at [154, 138] on button "Send a video" at bounding box center [150, 135] width 50 height 18
